Goal: Task Accomplishment & Management: Use online tool/utility

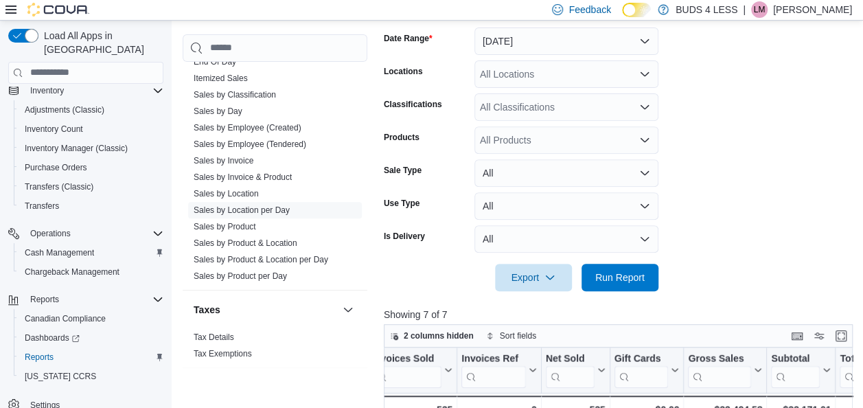
scroll to position [459, 0]
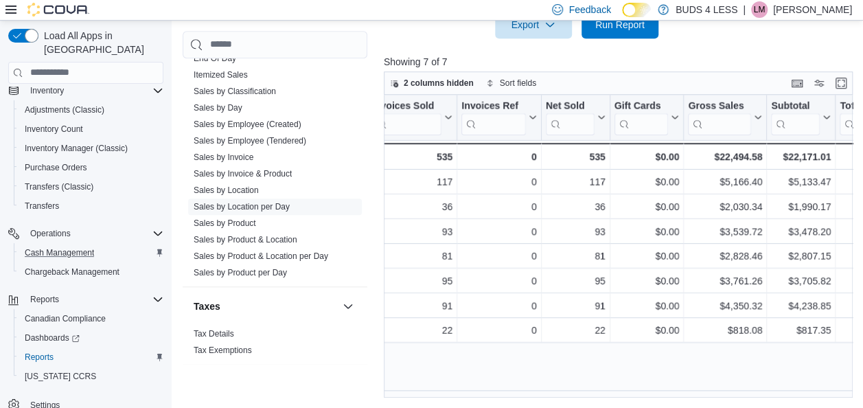
click at [109, 244] on div "Cash Management" at bounding box center [91, 252] width 144 height 16
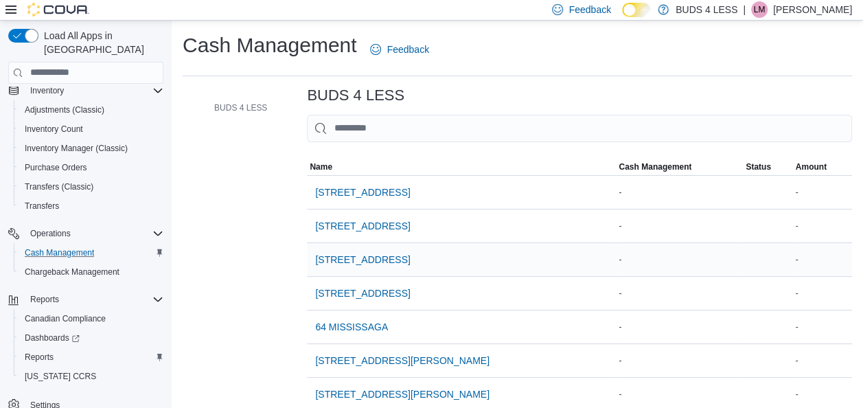
scroll to position [250, 0]
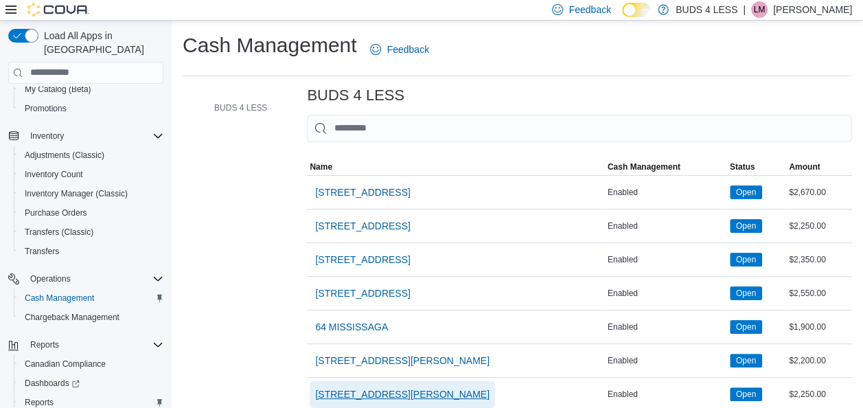
click at [416, 400] on span "[STREET_ADDRESS][PERSON_NAME]" at bounding box center [402, 393] width 174 height 27
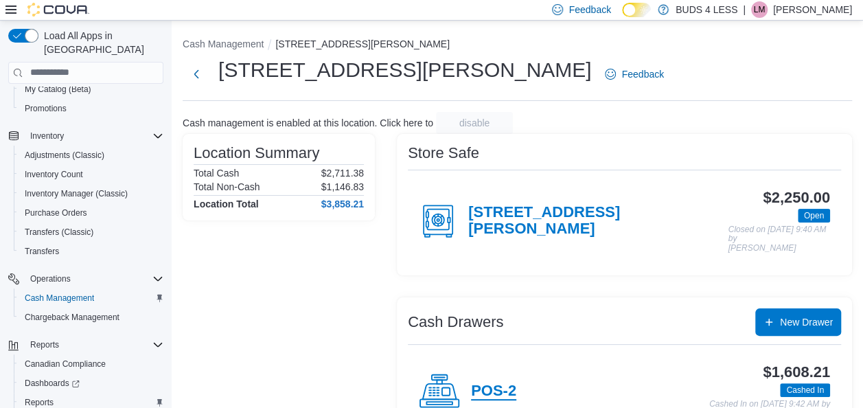
click at [505, 385] on h4 "POS-2" at bounding box center [493, 392] width 45 height 18
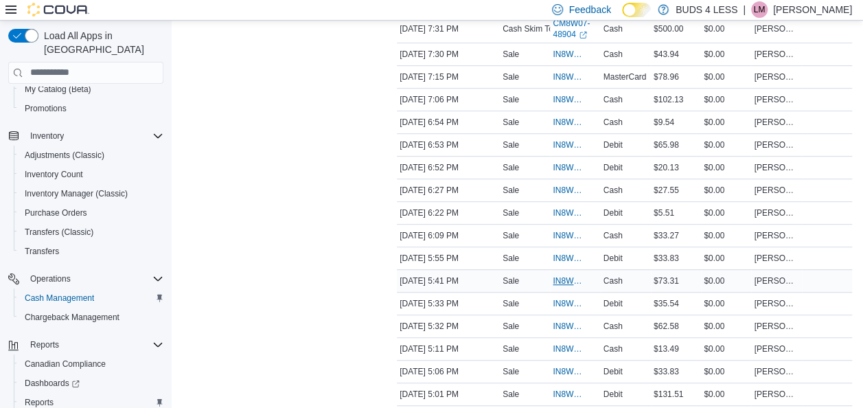
scroll to position [343, 0]
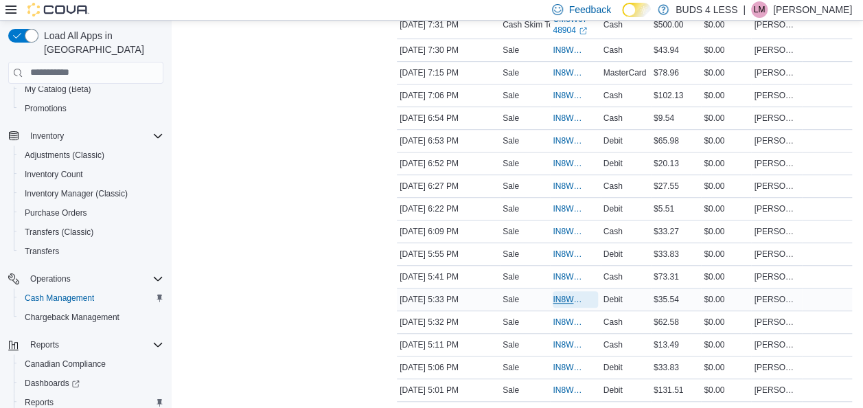
click at [578, 294] on span "IN8W07-711594" at bounding box center [568, 299] width 31 height 11
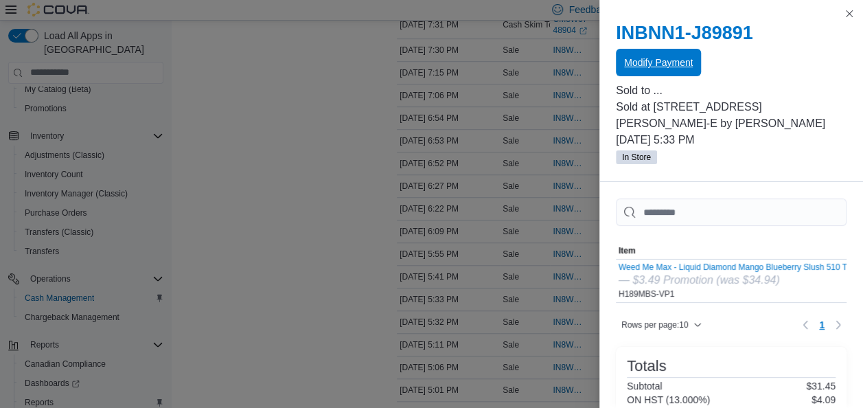
click at [644, 58] on span "Modify Payment" at bounding box center [658, 63] width 69 height 14
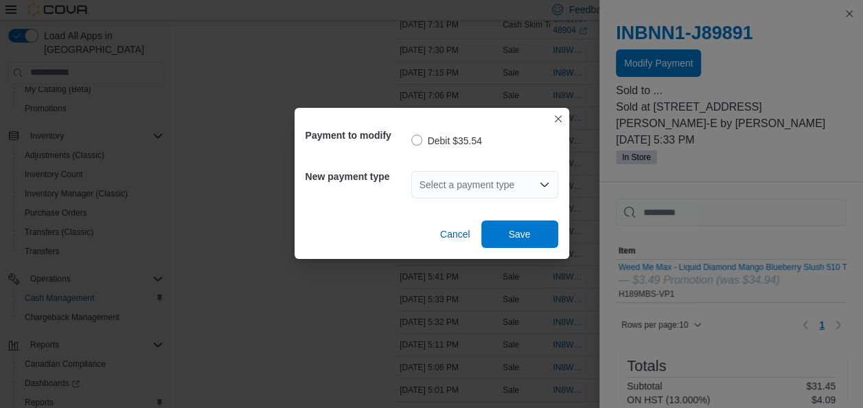
click at [543, 181] on icon "Open list of options" at bounding box center [544, 184] width 11 height 11
click at [511, 185] on div "Select a payment type" at bounding box center [484, 184] width 147 height 27
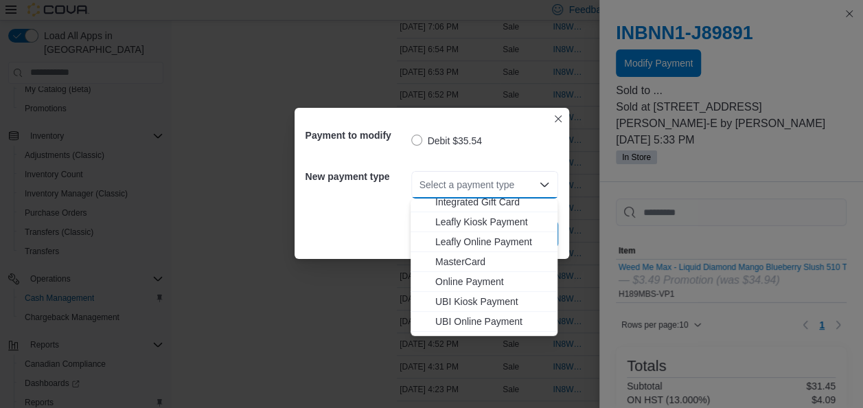
scroll to position [181, 0]
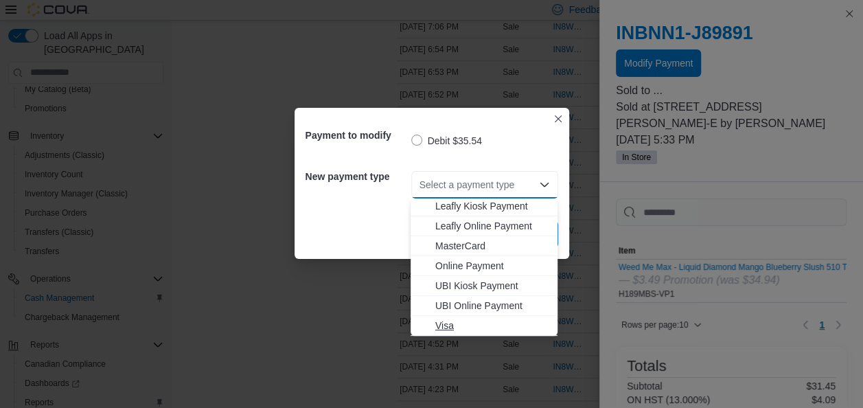
click at [449, 327] on span "Visa" at bounding box center [492, 326] width 114 height 14
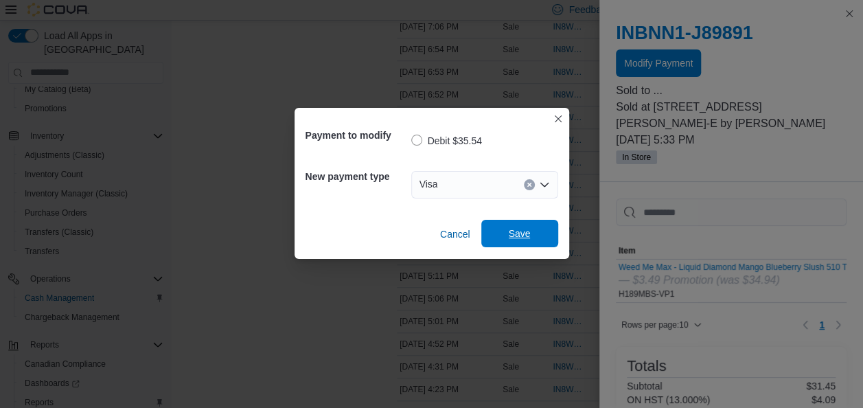
click at [511, 232] on span "Save" at bounding box center [520, 234] width 22 height 14
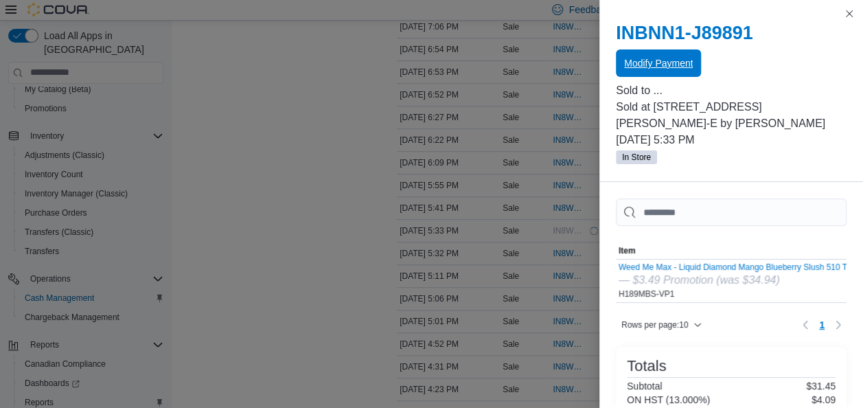
scroll to position [0, 0]
drag, startPoint x: 226, startPoint y: 224, endPoint x: 434, endPoint y: 216, distance: 208.2
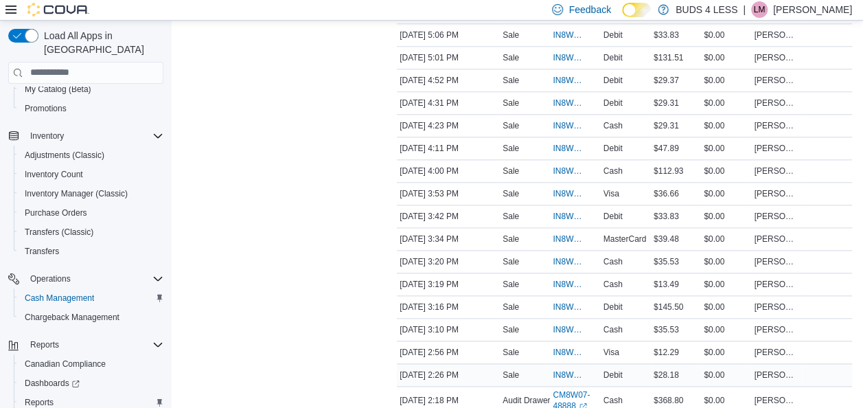
scroll to position [618, 0]
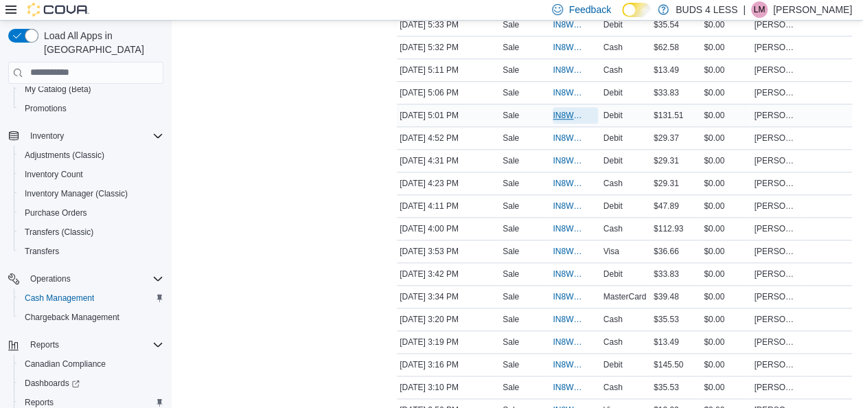
click at [554, 113] on span "IN8W07-711529" at bounding box center [568, 115] width 31 height 11
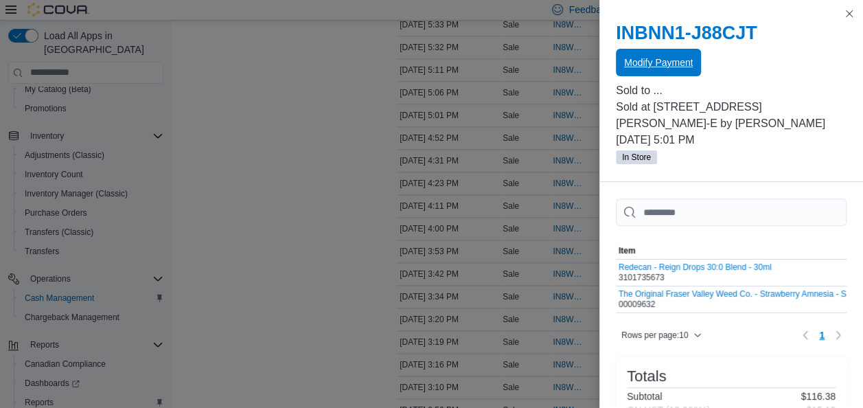
click at [639, 60] on span "Modify Payment" at bounding box center [658, 63] width 69 height 14
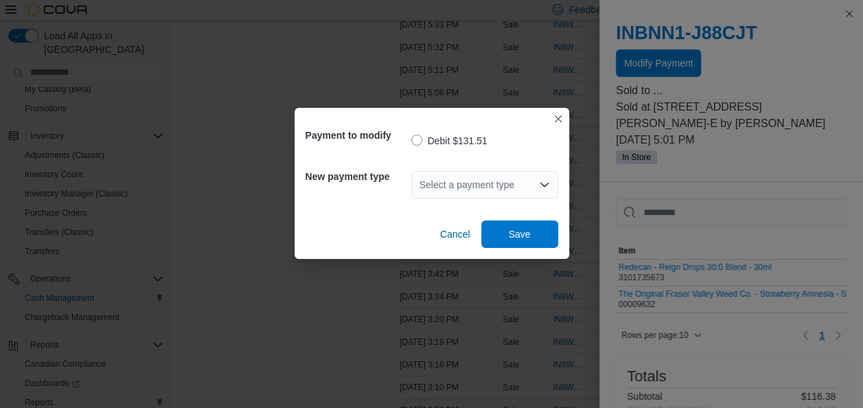
click at [466, 190] on div "Select a payment type" at bounding box center [484, 184] width 147 height 27
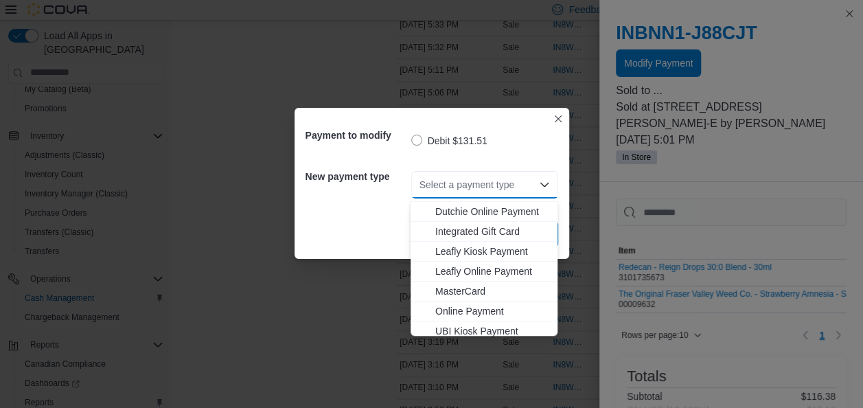
scroll to position [137, 0]
click at [485, 288] on span "MasterCard" at bounding box center [492, 290] width 114 height 14
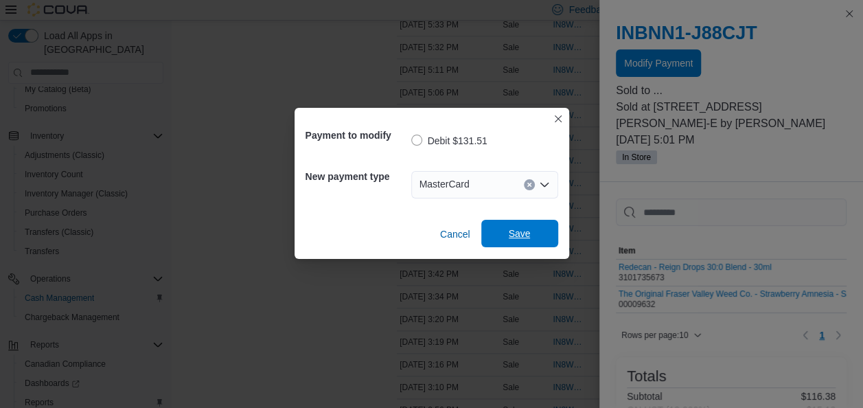
click at [541, 232] on span "Save" at bounding box center [520, 233] width 60 height 27
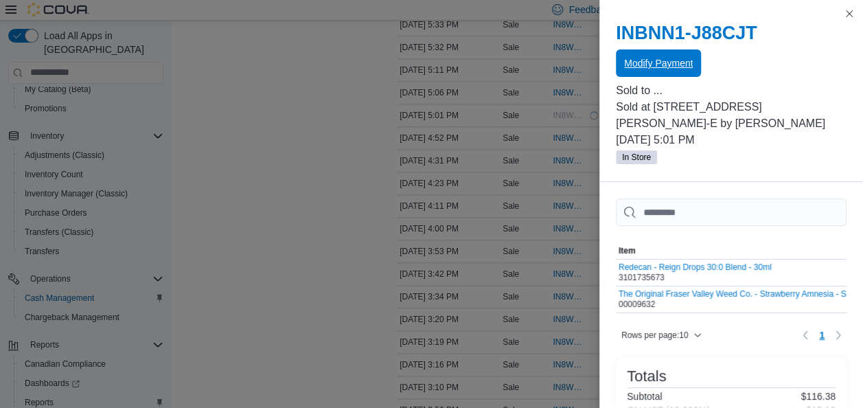
scroll to position [0, 0]
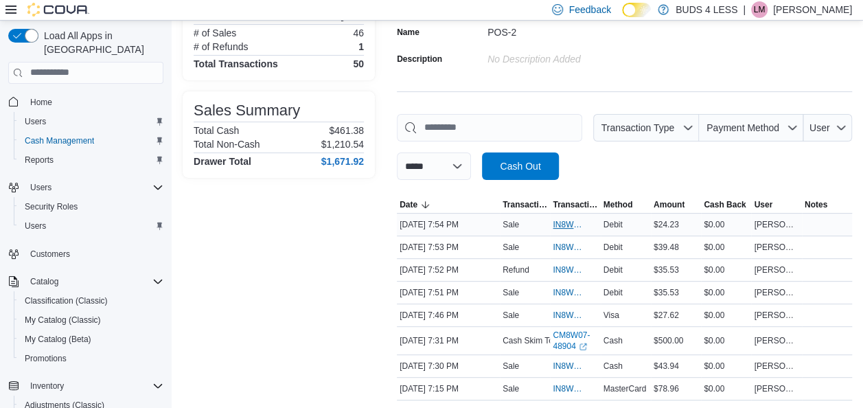
scroll to position [137, 0]
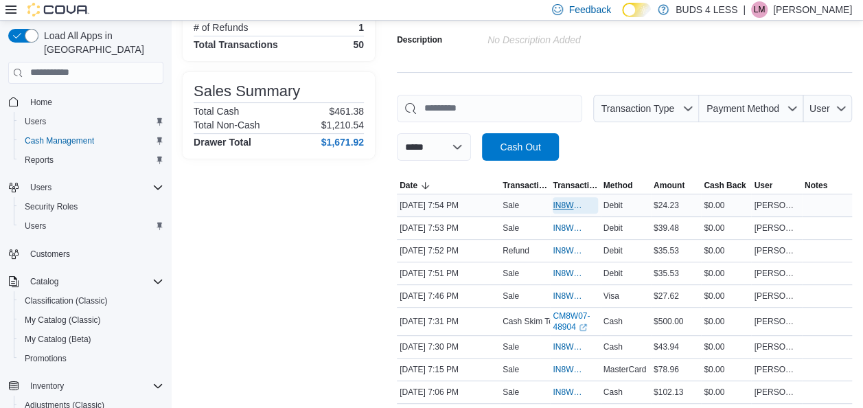
click at [571, 207] on span "IN8W07-711852" at bounding box center [568, 205] width 31 height 11
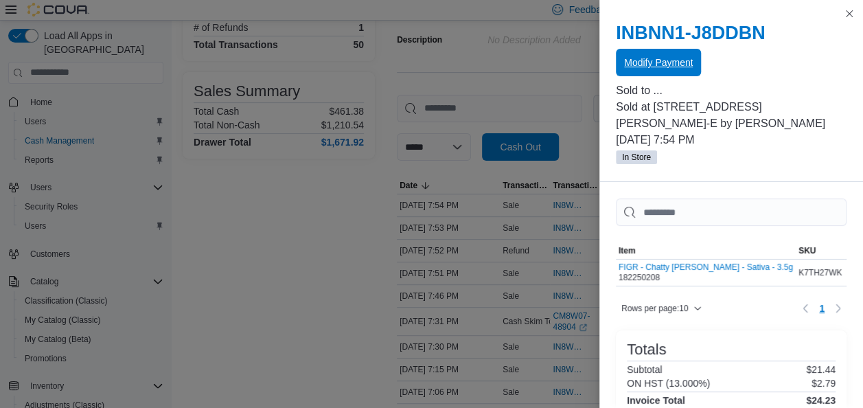
click at [665, 69] on span "Modify Payment" at bounding box center [658, 62] width 69 height 27
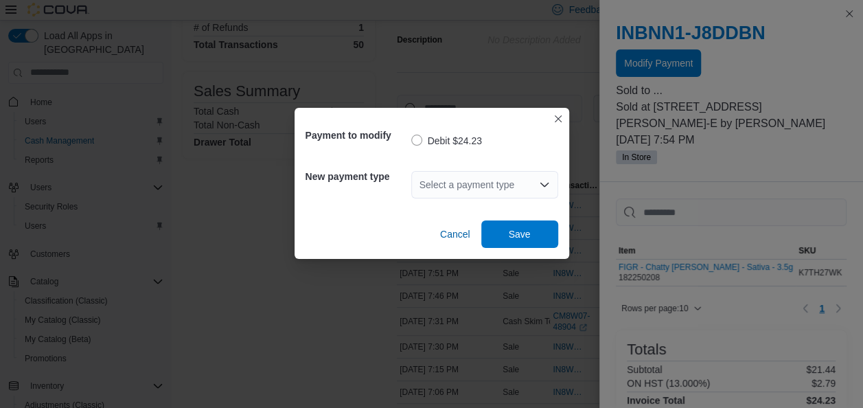
click at [485, 176] on div "Select a payment type" at bounding box center [484, 184] width 147 height 27
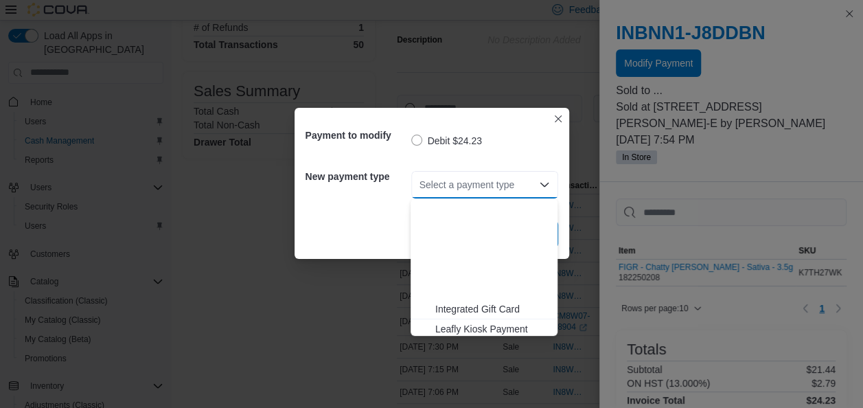
scroll to position [181, 0]
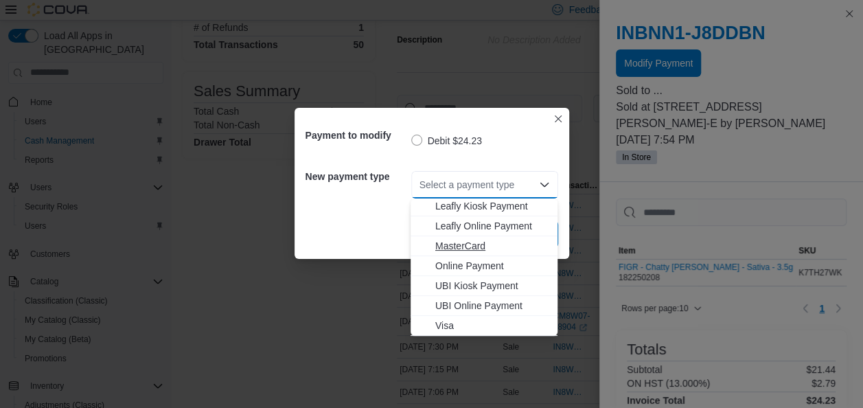
click at [478, 244] on span "MasterCard" at bounding box center [492, 246] width 114 height 14
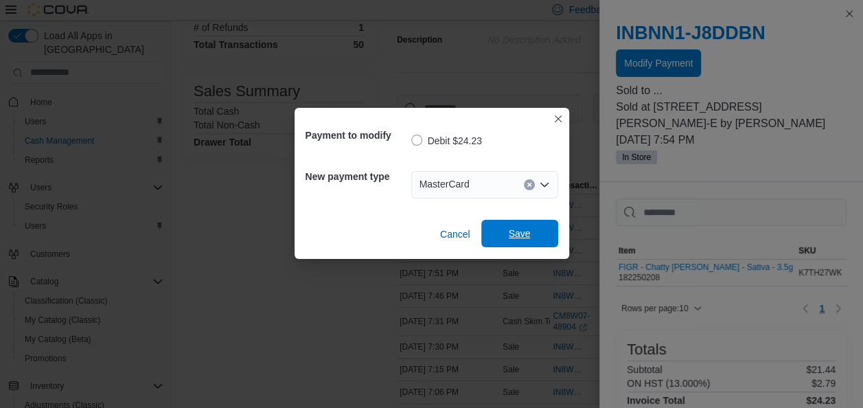
click at [514, 232] on span "Save" at bounding box center [520, 234] width 22 height 14
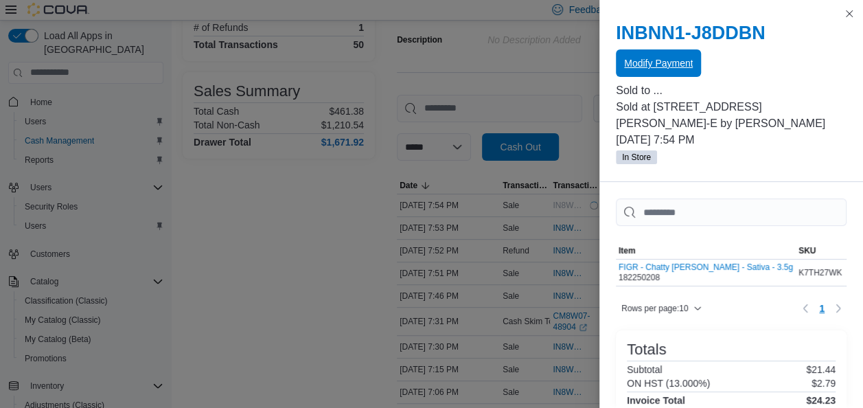
scroll to position [0, 0]
click at [679, 49] on span "Modify Payment" at bounding box center [658, 62] width 69 height 27
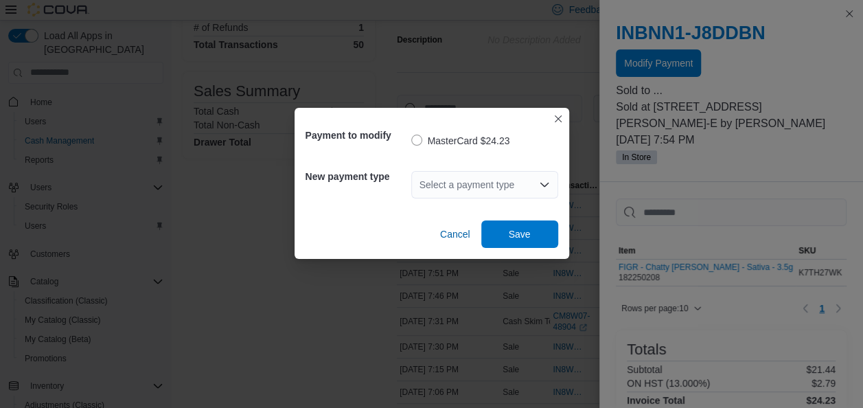
click at [199, 251] on div "Payment to modify MasterCard $24.23 New payment type Select a payment type Canc…" at bounding box center [431, 204] width 863 height 408
click at [560, 114] on button "Closes this modal window" at bounding box center [558, 119] width 16 height 16
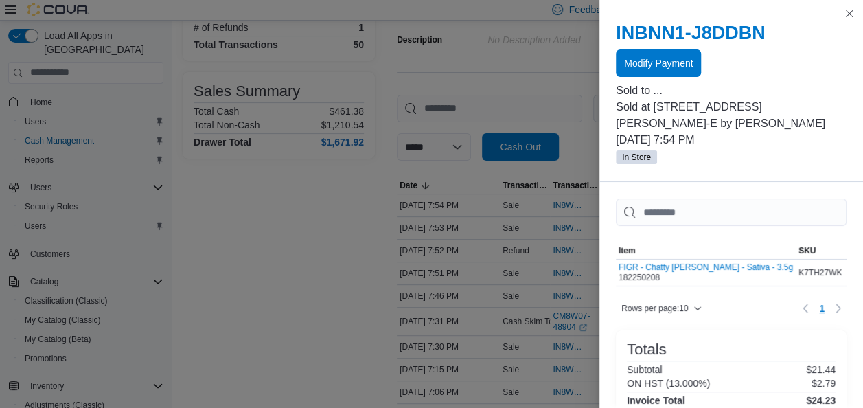
drag, startPoint x: 562, startPoint y: 114, endPoint x: 569, endPoint y: 85, distance: 29.8
